Goal: Use online tool/utility

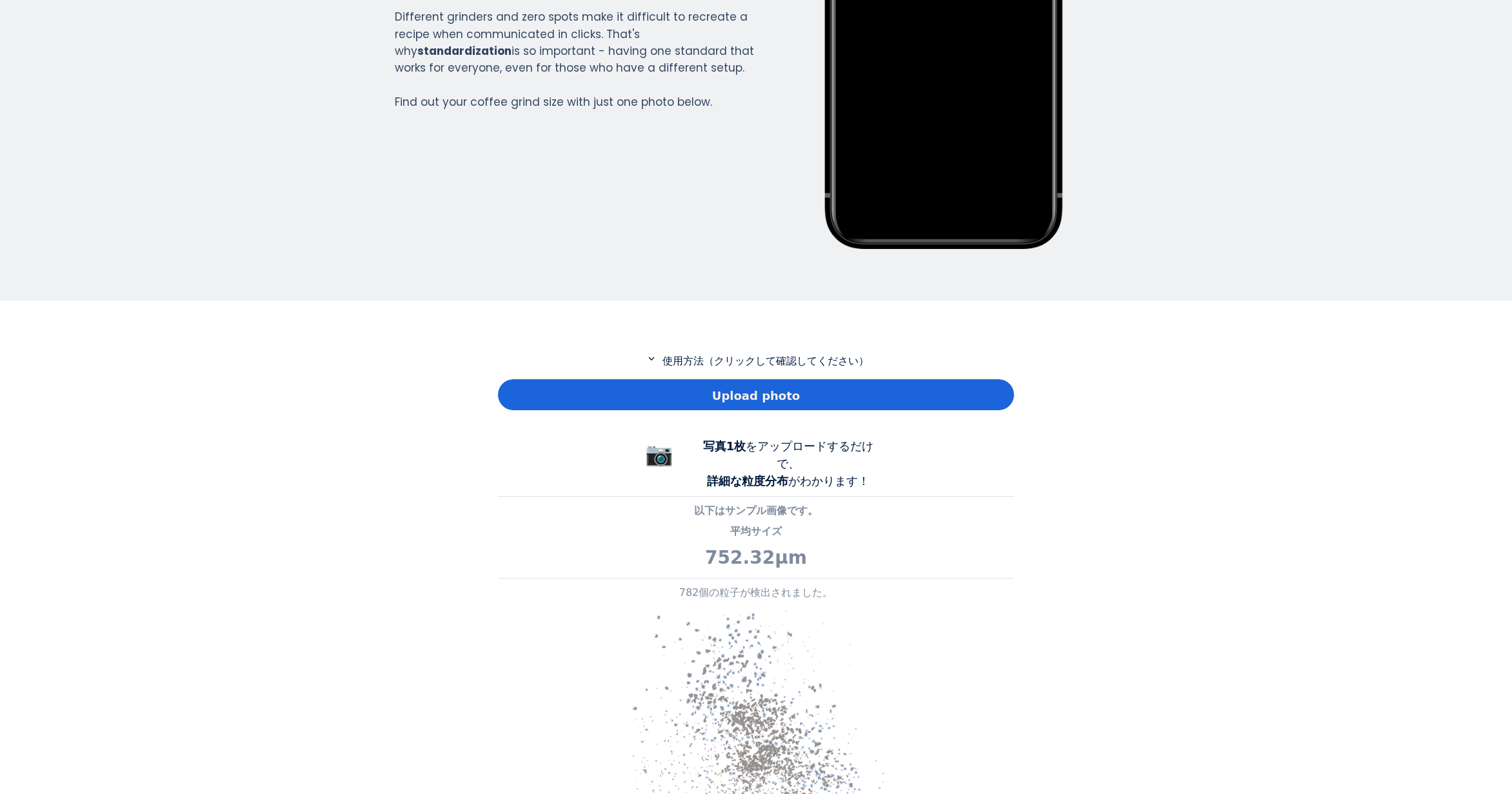
scroll to position [932, 516]
click at [521, 385] on div "Upload photo" at bounding box center [756, 395] width 516 height 31
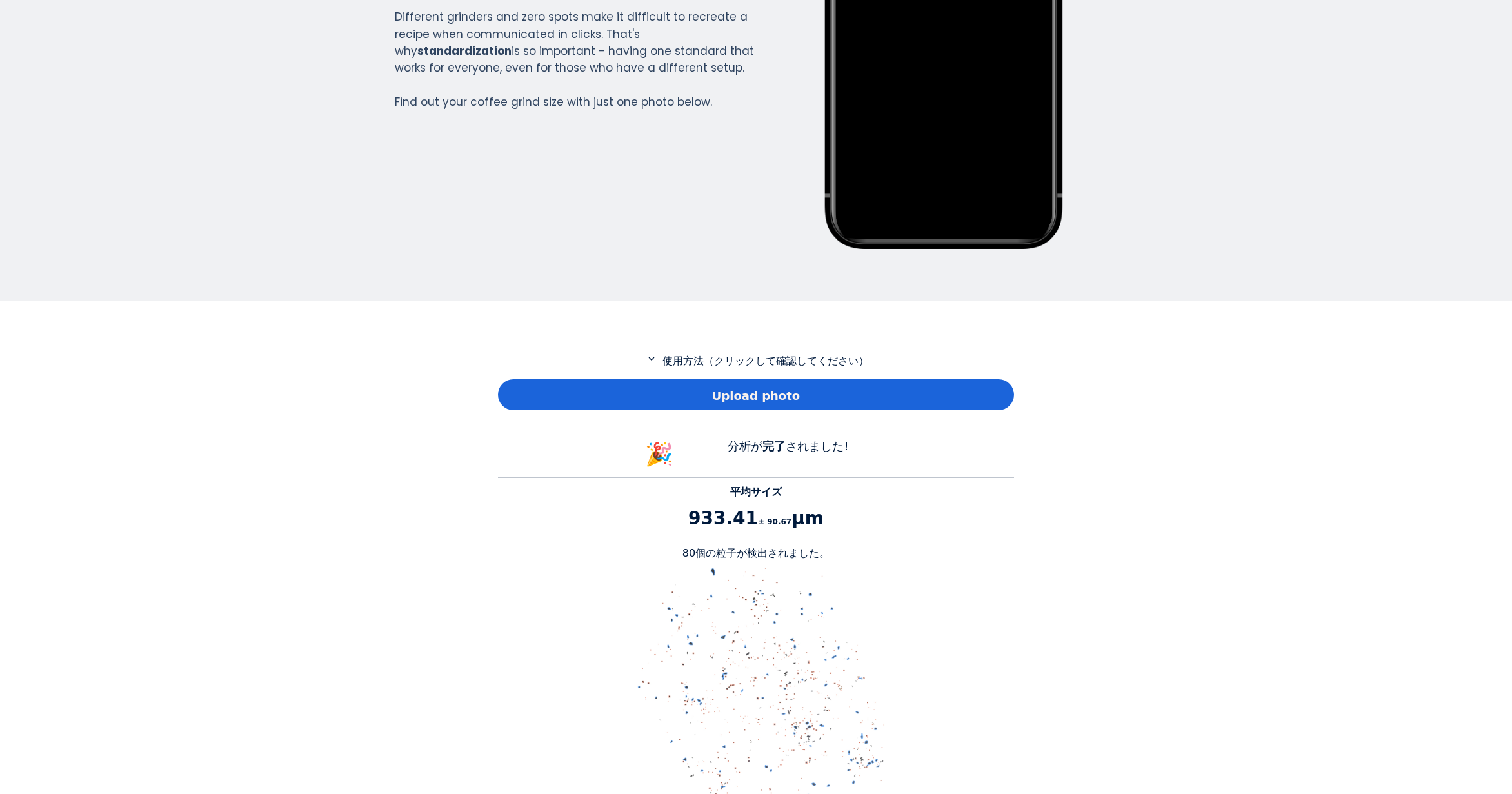
scroll to position [1184, 516]
click at [699, 556] on p "80個の粒子が検出されました。" at bounding box center [756, 553] width 516 height 15
click at [692, 555] on p "80個の粒子が検出されました。" at bounding box center [756, 553] width 516 height 15
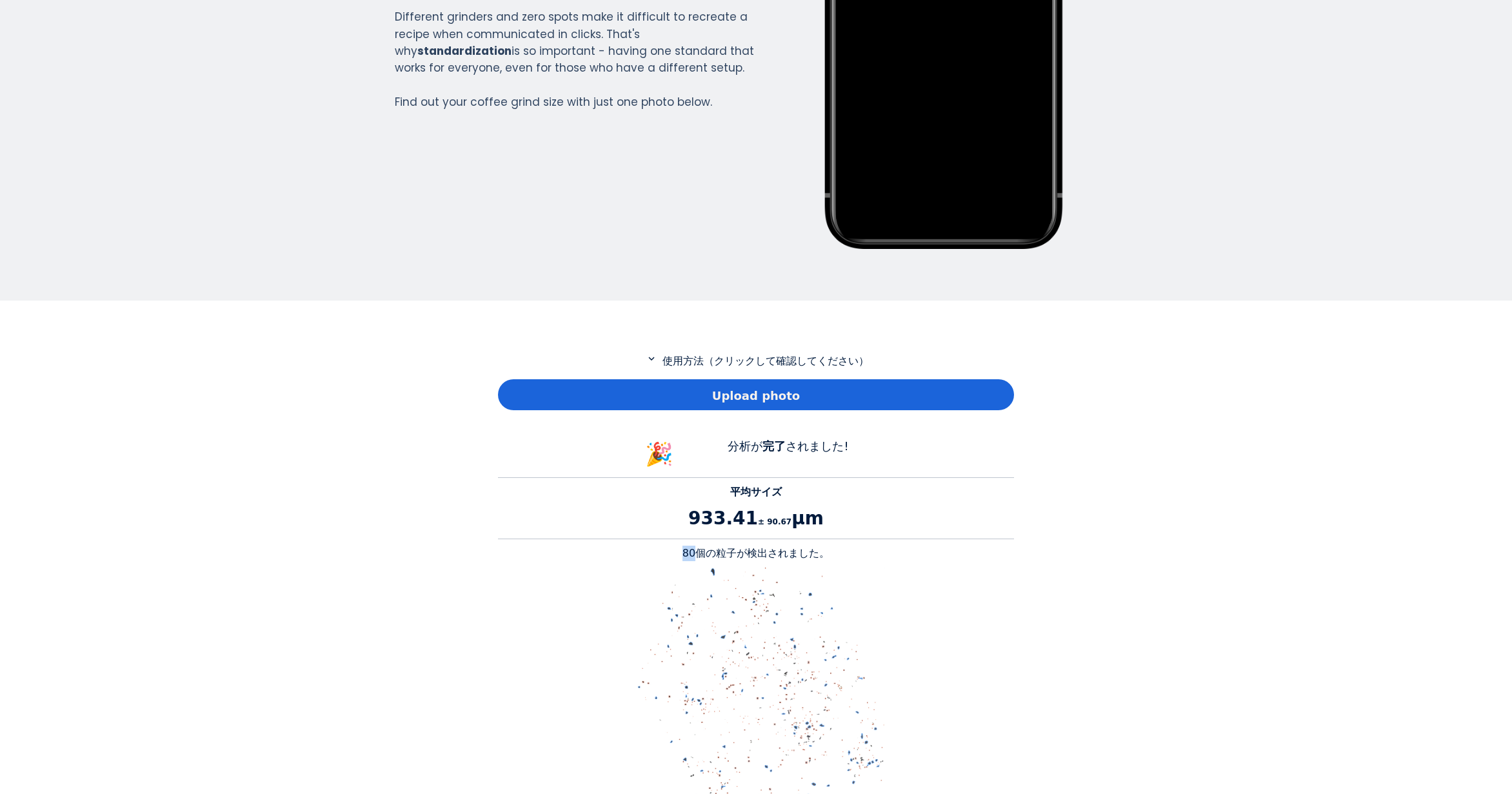
copy p "80"
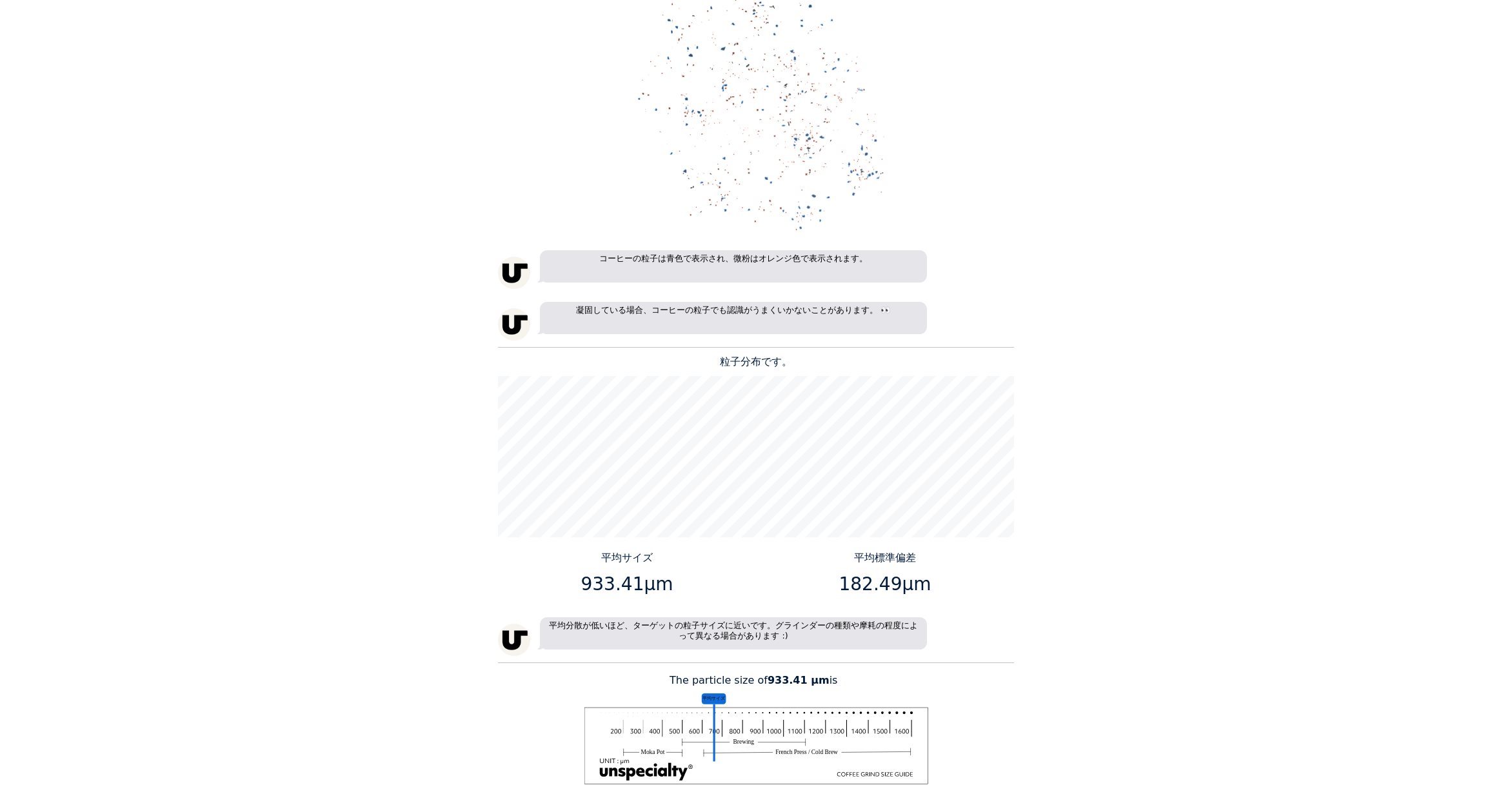
scroll to position [967, 0]
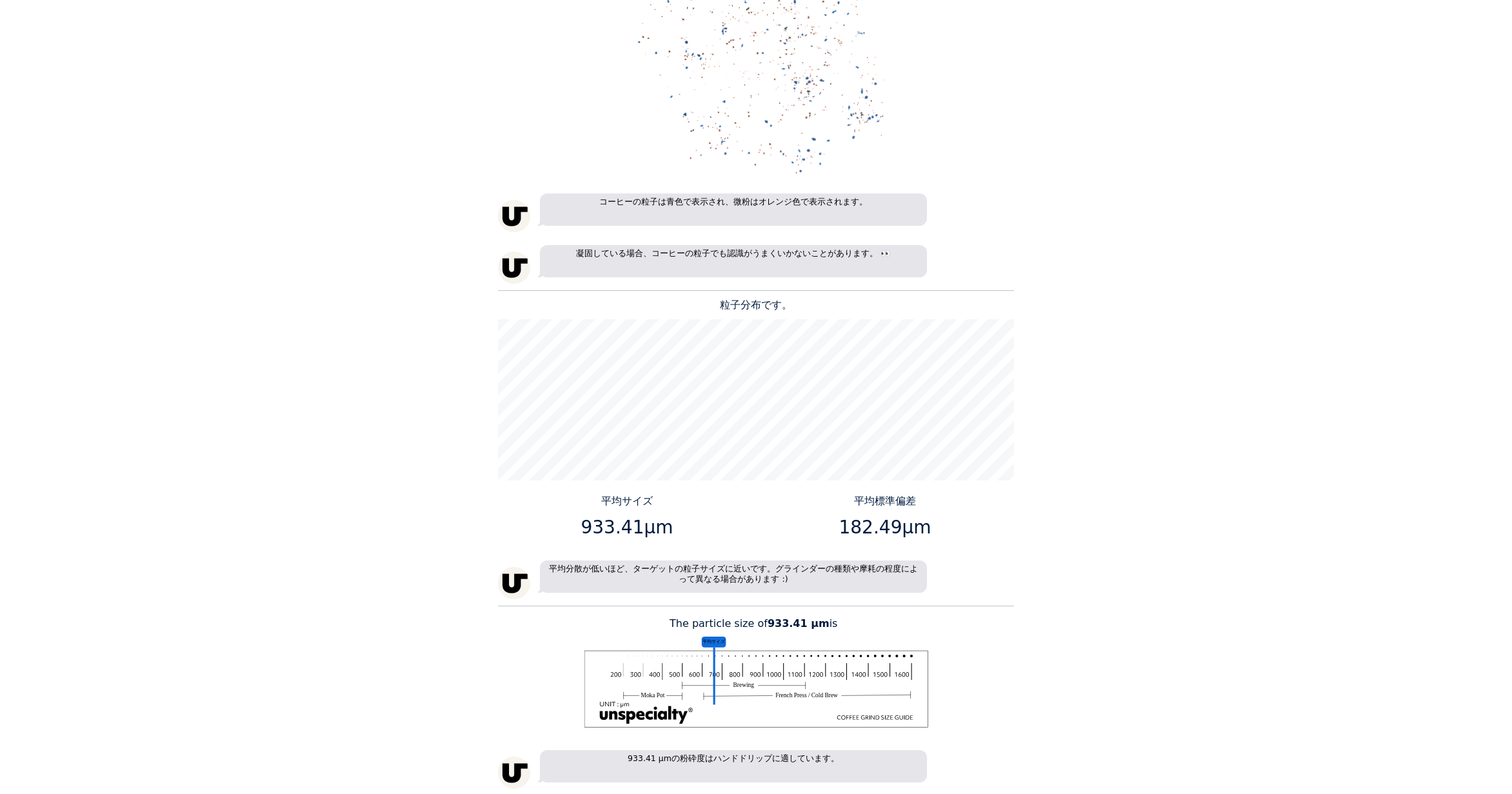
click at [603, 532] on p "933.41μm" at bounding box center [627, 527] width 248 height 27
click at [637, 528] on p "933.41μm" at bounding box center [627, 527] width 248 height 27
drag, startPoint x: 634, startPoint y: 524, endPoint x: 586, endPoint y: 527, distance: 48.1
click at [586, 527] on p "933.41μm" at bounding box center [627, 527] width 248 height 27
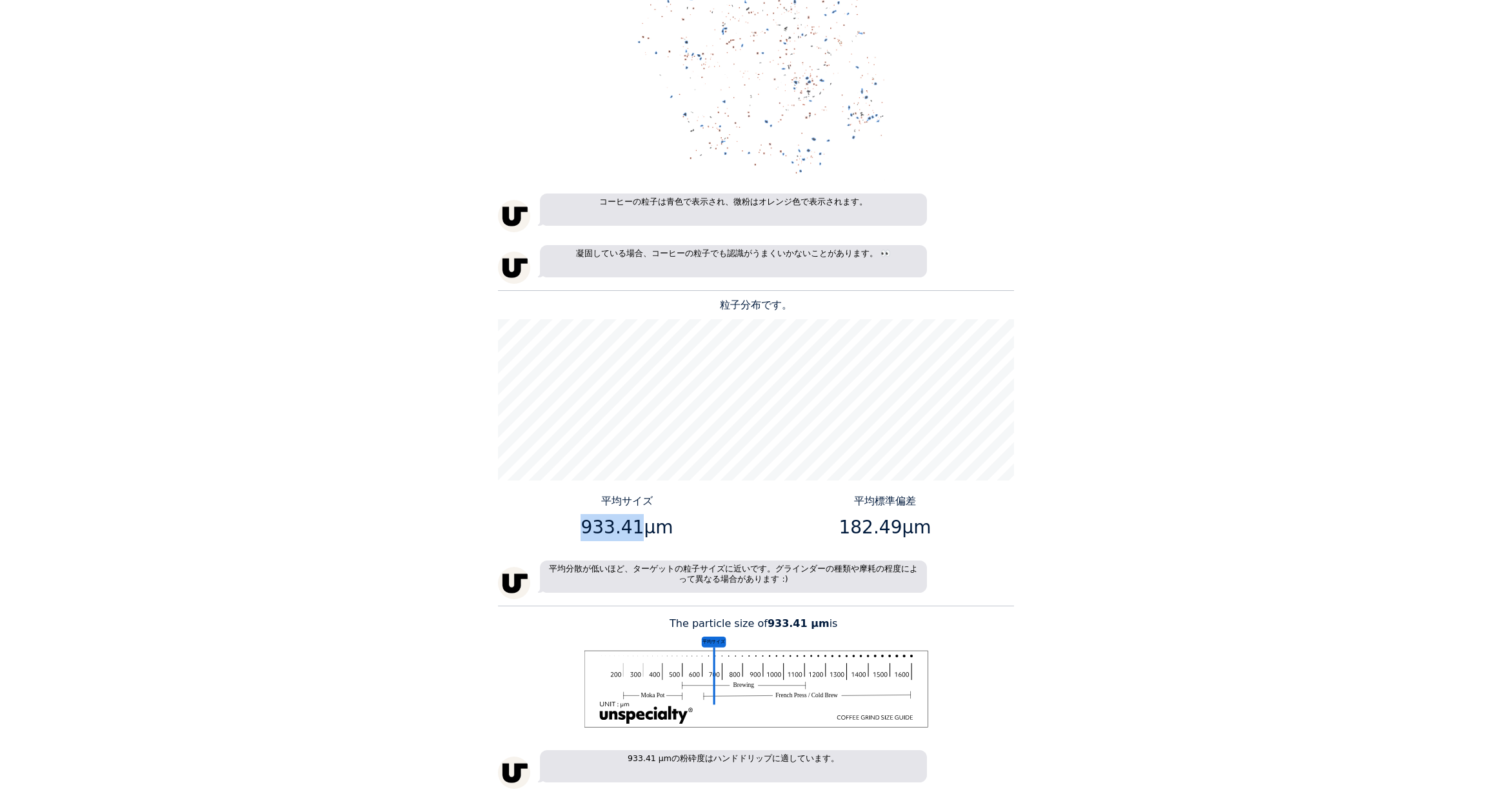
copy p "933.41"
drag, startPoint x: 893, startPoint y: 529, endPoint x: 847, endPoint y: 528, distance: 46.0
click at [847, 528] on p "182.49μm" at bounding box center [885, 527] width 248 height 27
copy p "182.49"
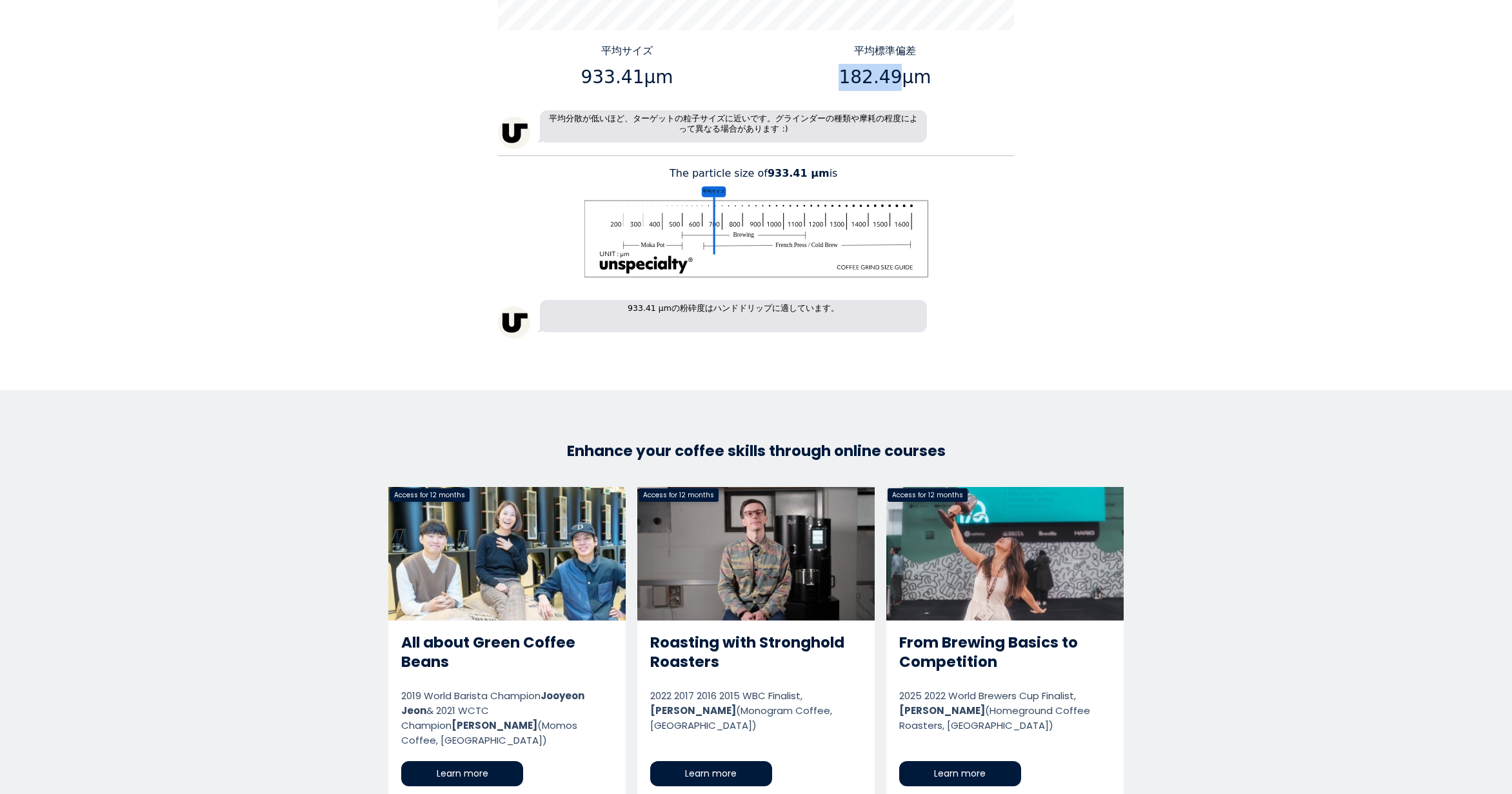
scroll to position [1418, 0]
